Goal: Find specific page/section: Find specific page/section

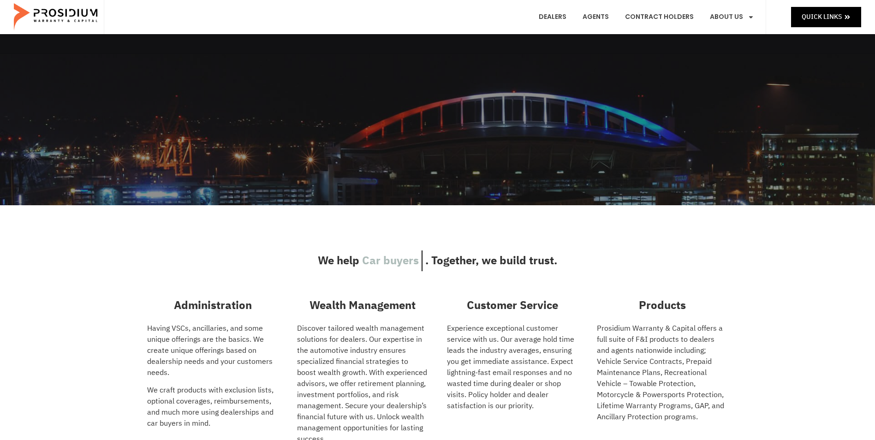
scroll to position [46, 0]
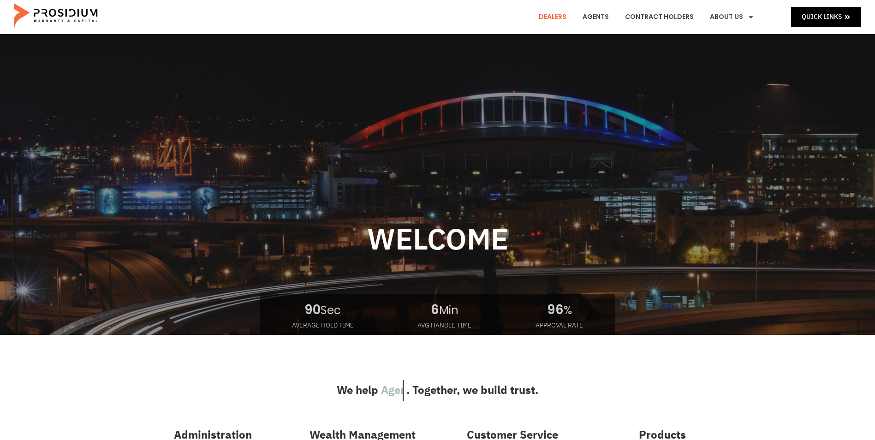
click at [566, 15] on link "Dealers" at bounding box center [553, 17] width 42 height 34
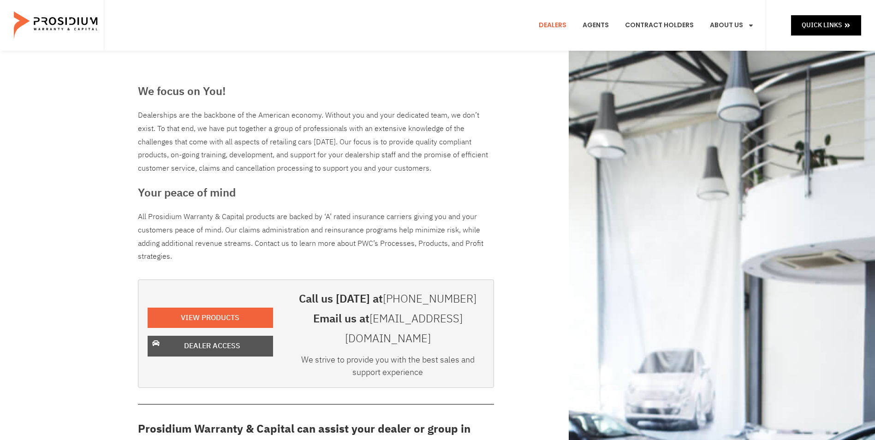
click at [236, 339] on span "Dealer Access" at bounding box center [212, 345] width 56 height 13
